Goal: Find specific page/section

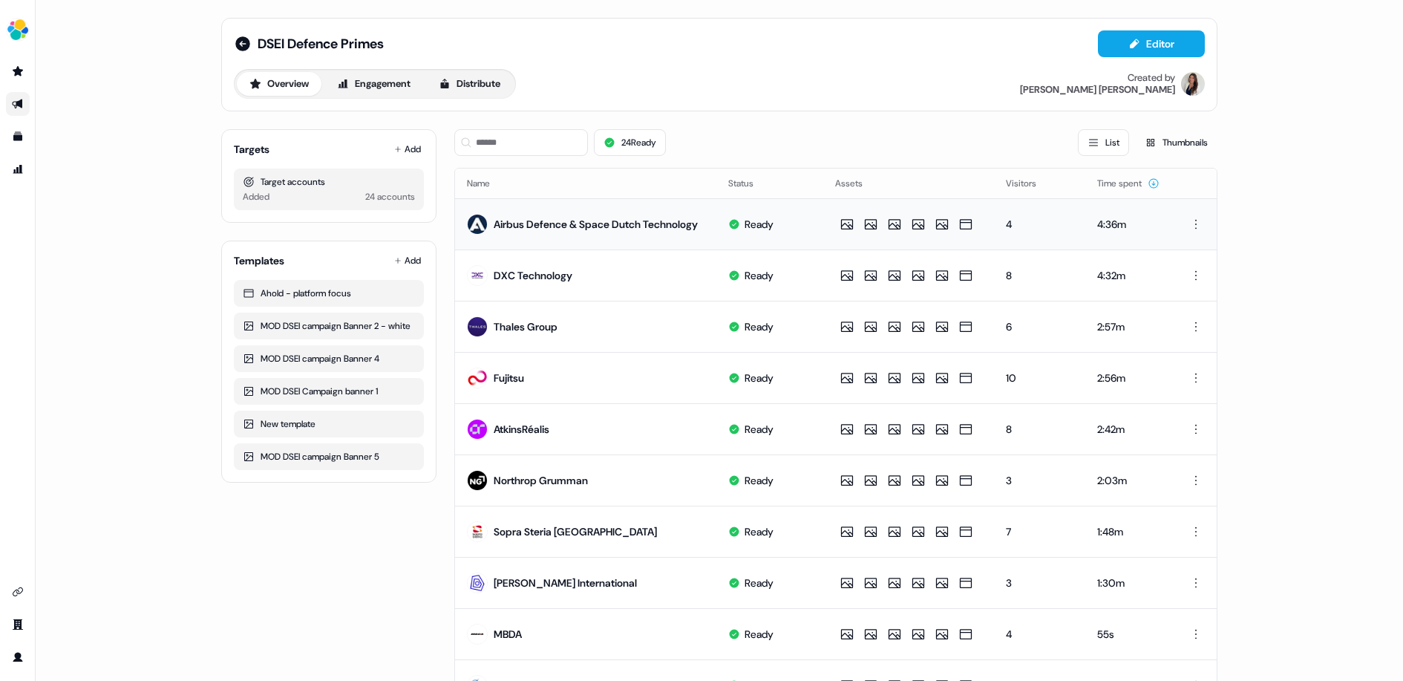
click at [502, 225] on div "Airbus Defence & Space Dutch Technology" at bounding box center [596, 224] width 204 height 15
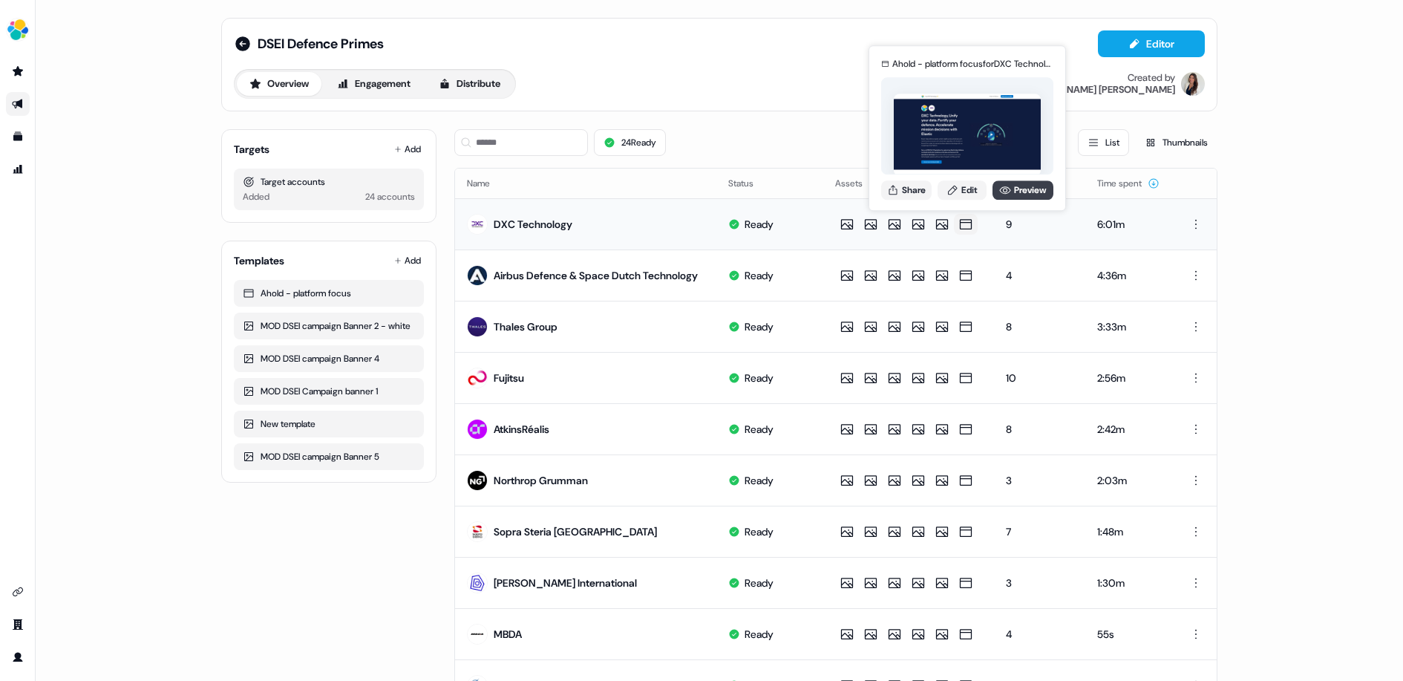
click at [1003, 189] on icon at bounding box center [1005, 190] width 12 height 12
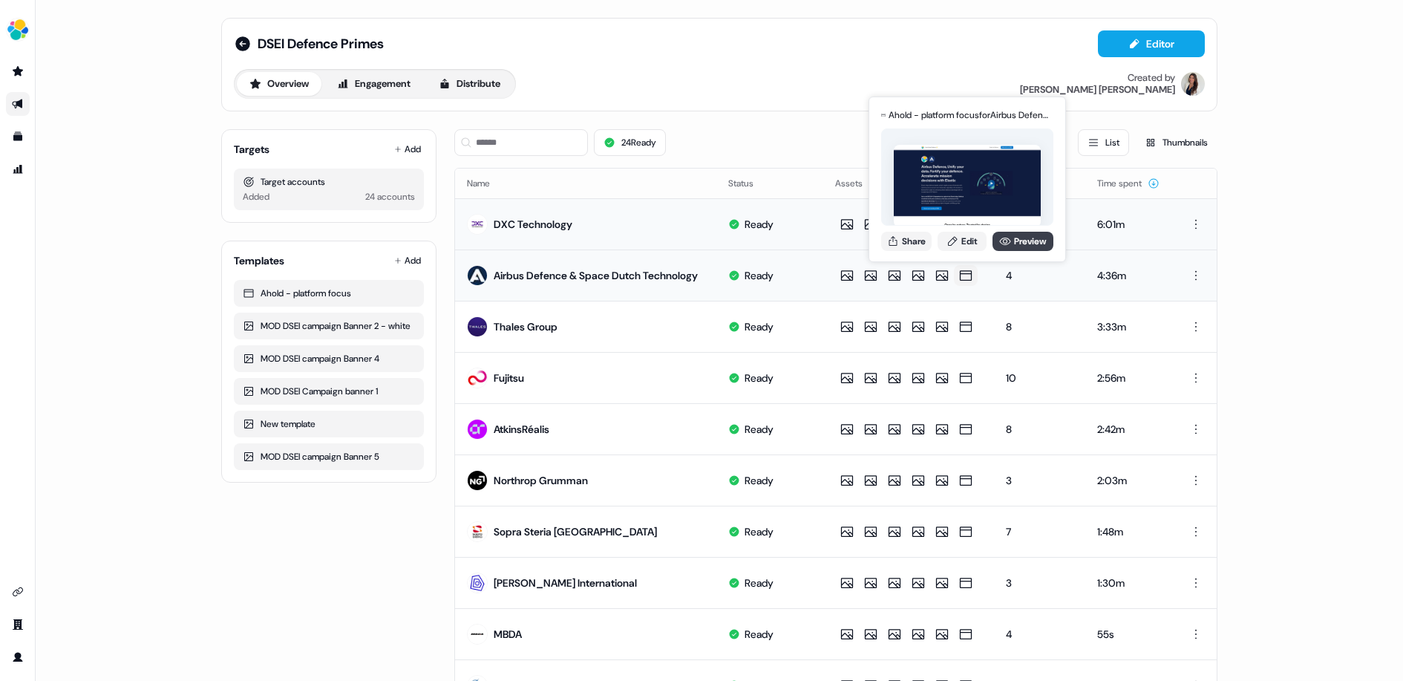
click at [1014, 243] on link "Preview" at bounding box center [1022, 241] width 61 height 19
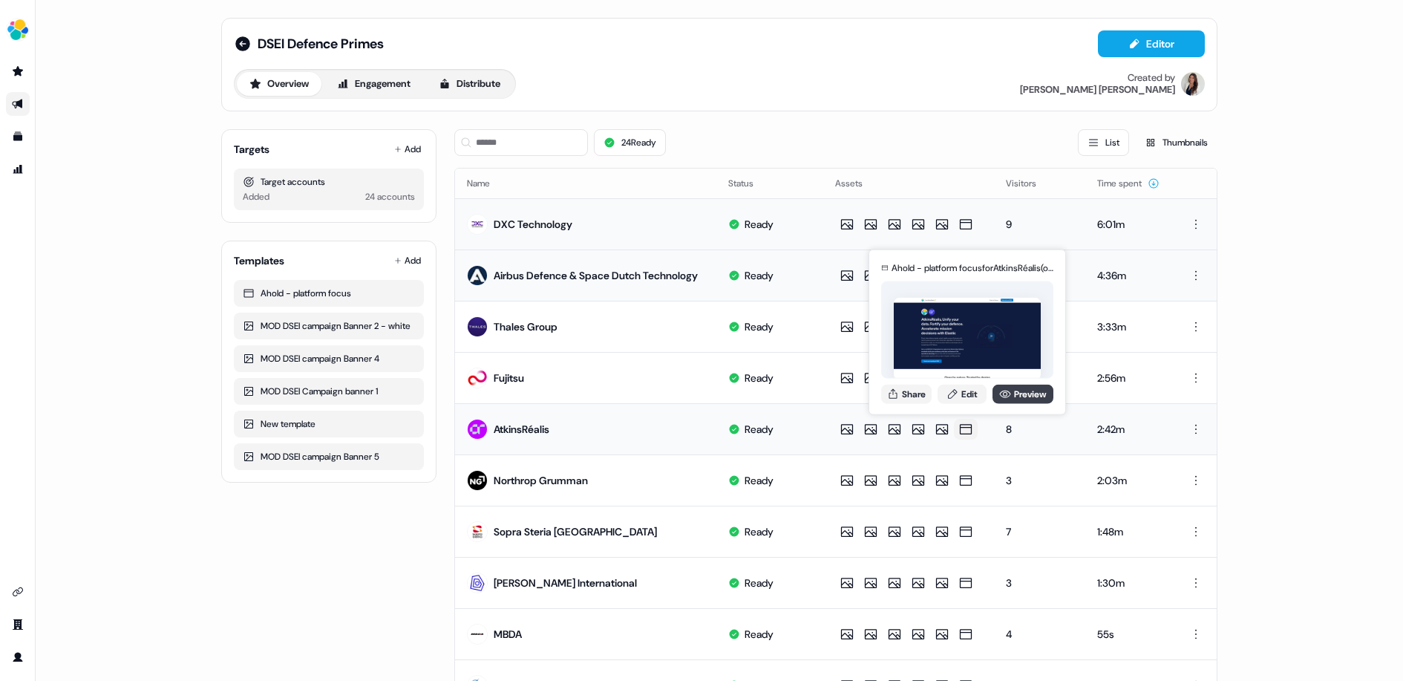
click at [1023, 389] on link "Preview" at bounding box center [1022, 393] width 61 height 19
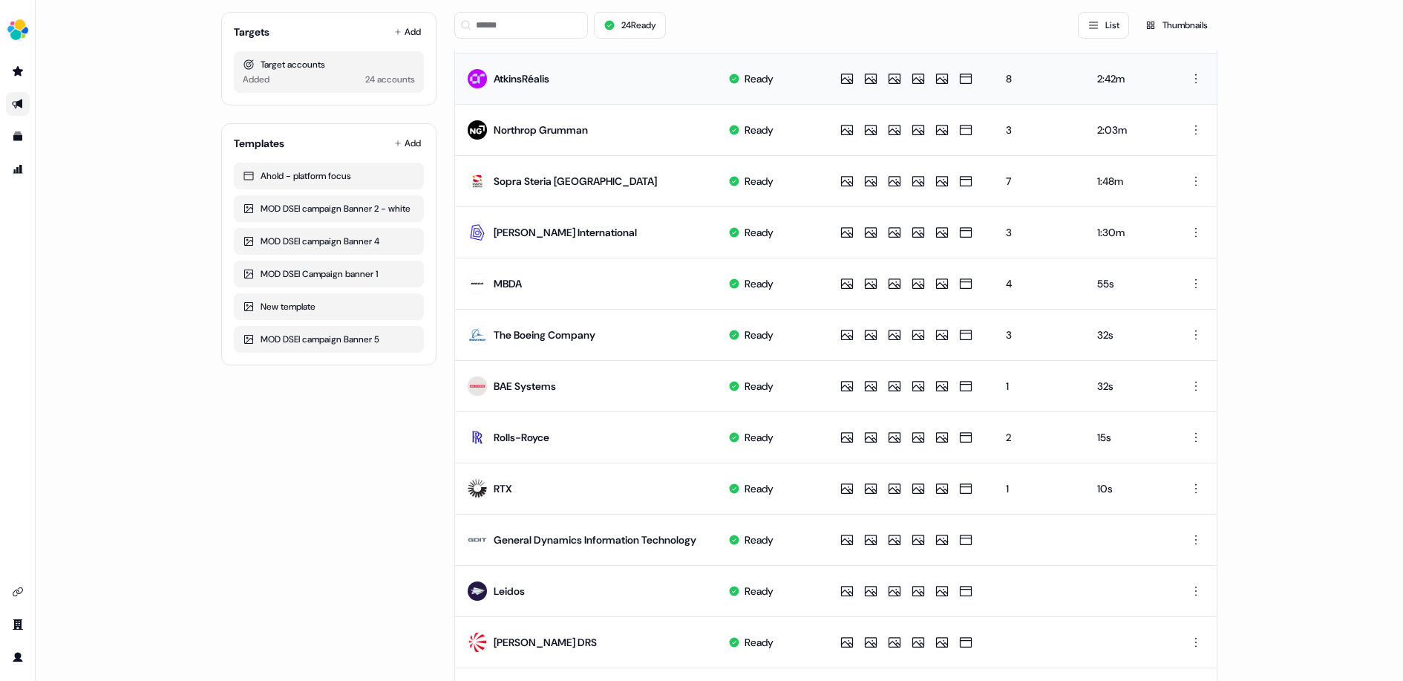
scroll to position [368, 0]
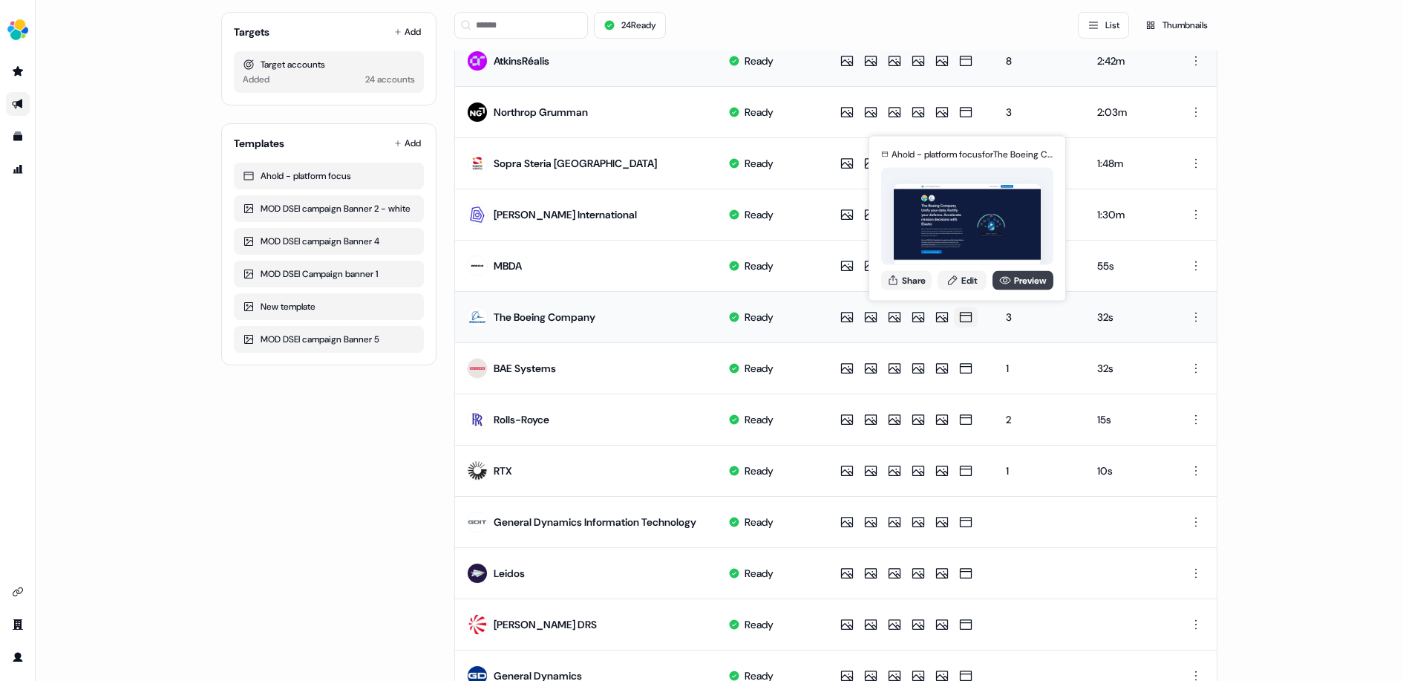
click at [1010, 281] on link "Preview" at bounding box center [1022, 279] width 61 height 19
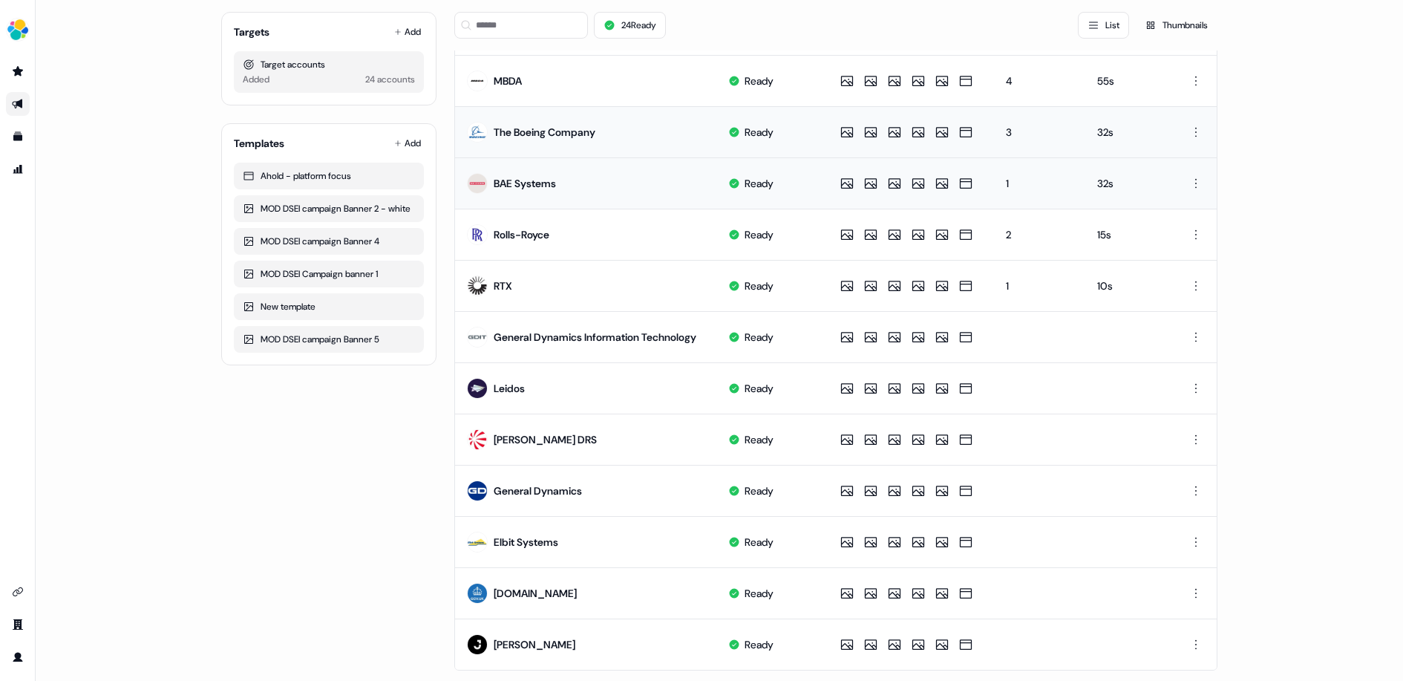
scroll to position [583, 0]
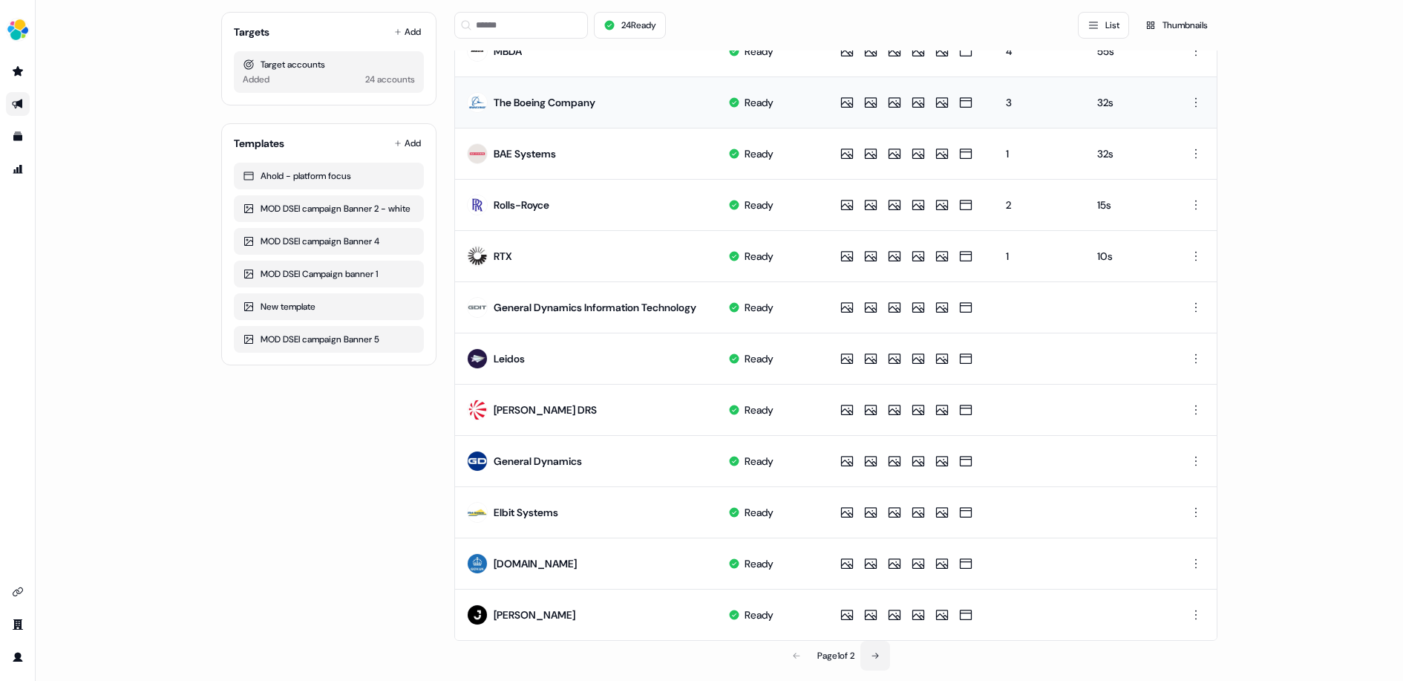
click at [876, 651] on icon at bounding box center [875, 655] width 9 height 9
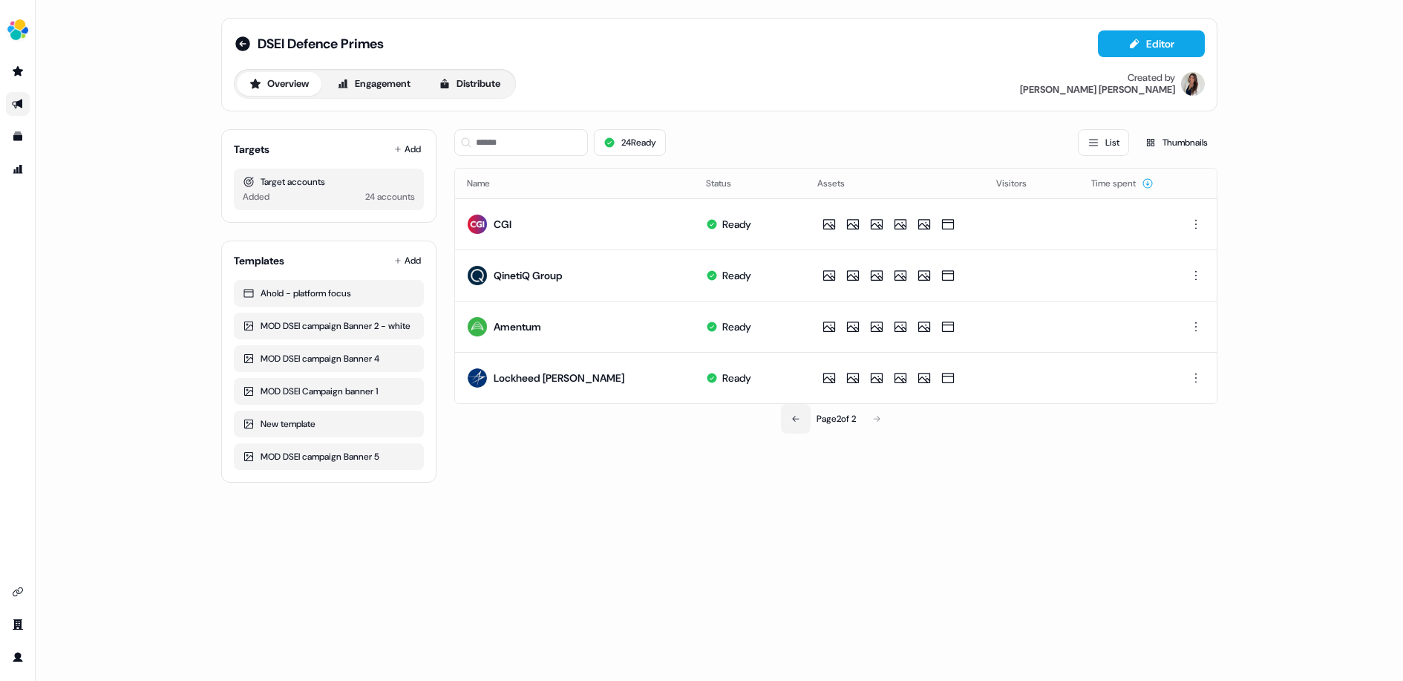
click at [793, 414] on icon at bounding box center [795, 418] width 9 height 9
